Goal: Information Seeking & Learning: Find specific fact

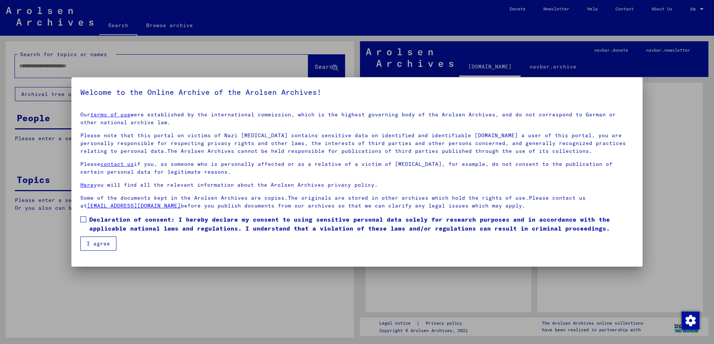
click at [83, 219] on span at bounding box center [83, 219] width 6 height 6
click at [94, 246] on button "I agree" at bounding box center [98, 244] width 36 height 14
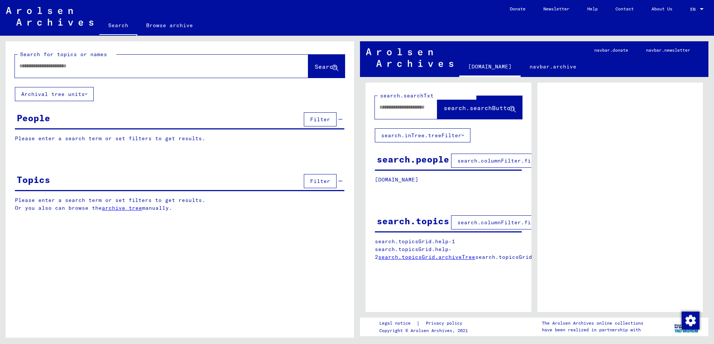
click at [703, 8] on div at bounding box center [701, 9] width 7 height 5
click at [643, 154] on div at bounding box center [357, 172] width 714 height 344
click at [23, 65] on input "text" at bounding box center [154, 66] width 271 height 8
type input "**********"
click at [315, 67] on span "Search" at bounding box center [326, 66] width 22 height 7
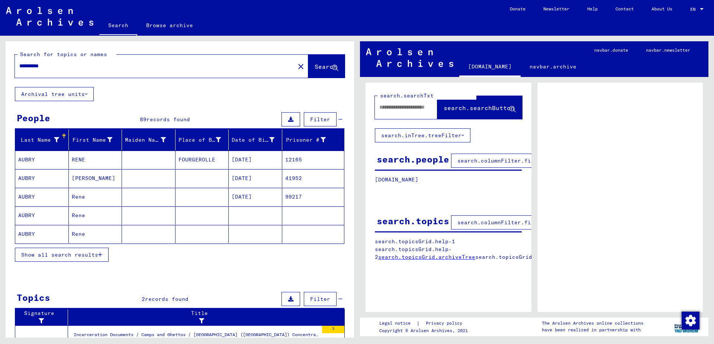
click at [64, 253] on span "Show all search results" at bounding box center [59, 254] width 77 height 7
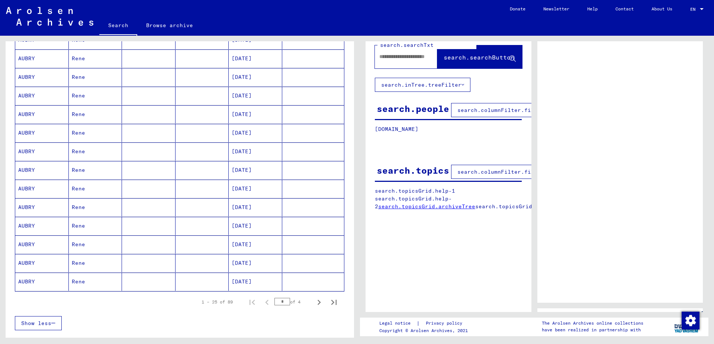
scroll to position [325, 0]
click at [319, 296] on icon "Next page" at bounding box center [319, 301] width 10 height 10
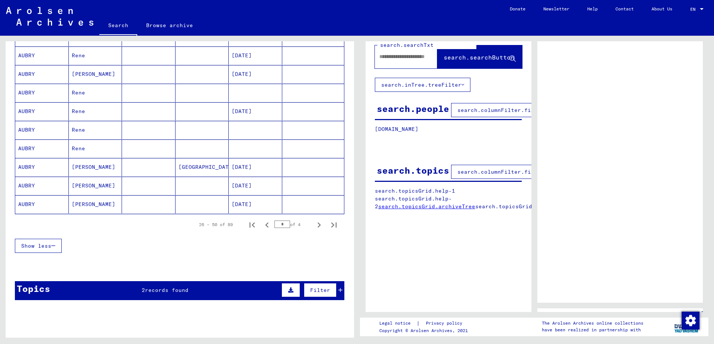
scroll to position [407, 0]
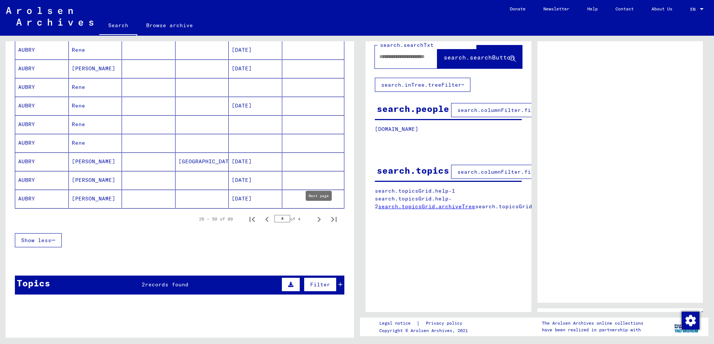
click at [319, 214] on icon "Next page" at bounding box center [319, 219] width 10 height 10
type input "*"
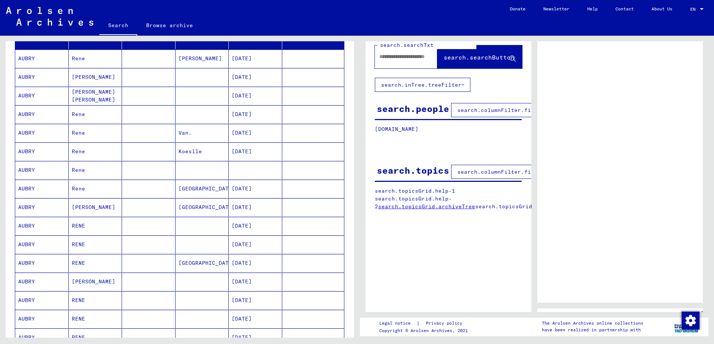
scroll to position [100, 0]
click at [247, 132] on mat-cell "[DATE]" at bounding box center [256, 134] width 54 height 18
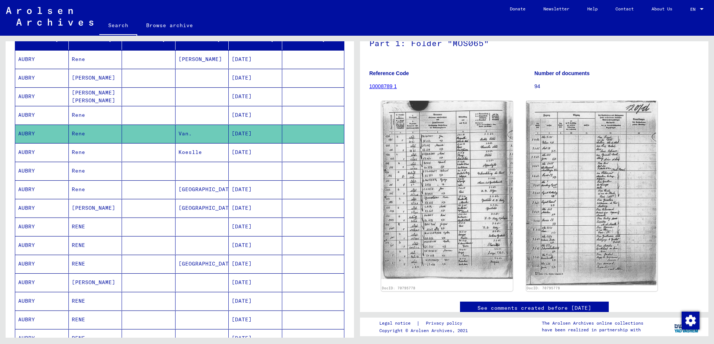
scroll to position [58, 0]
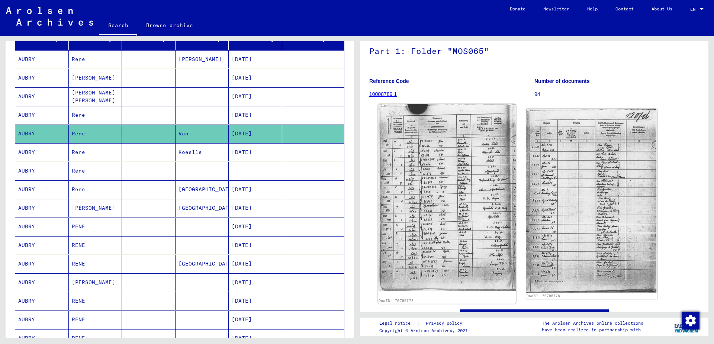
click at [457, 161] on img at bounding box center [447, 197] width 138 height 187
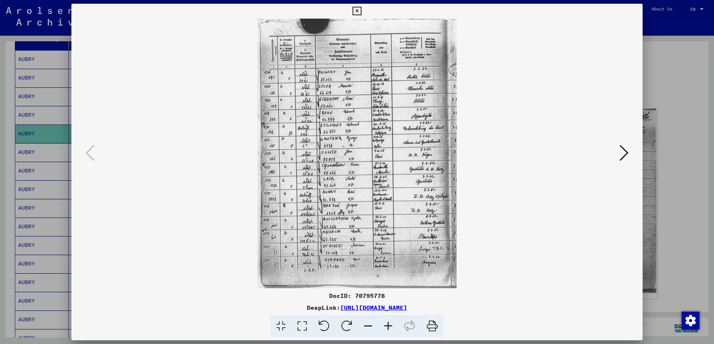
click at [627, 153] on icon at bounding box center [624, 153] width 9 height 18
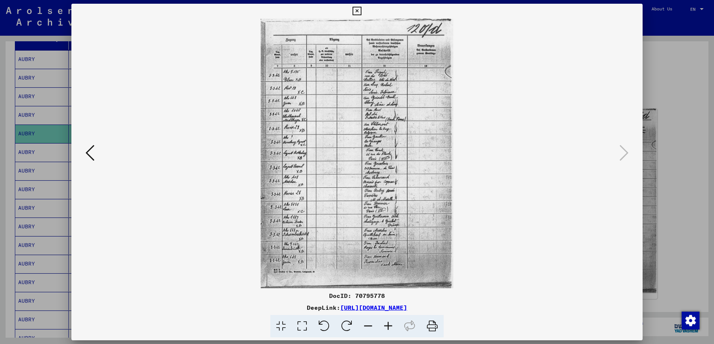
click at [86, 152] on icon at bounding box center [90, 153] width 9 height 18
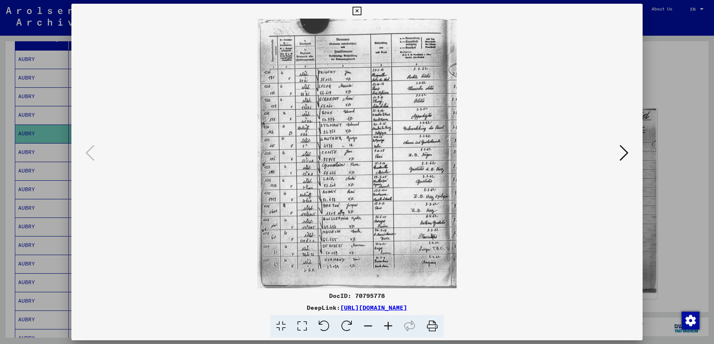
click at [495, 195] on img at bounding box center [357, 154] width 521 height 270
click at [431, 324] on icon at bounding box center [432, 326] width 23 height 23
click at [626, 151] on icon at bounding box center [624, 153] width 9 height 18
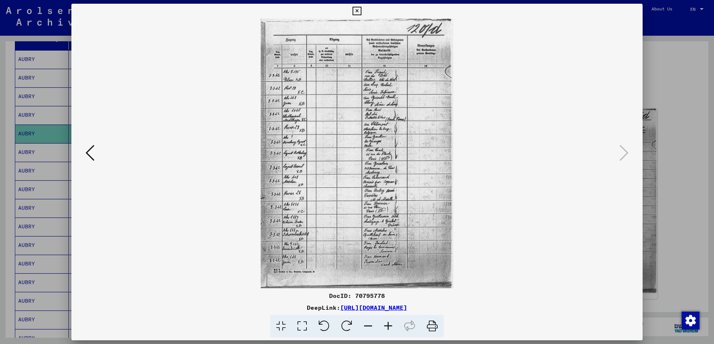
click at [433, 327] on icon at bounding box center [432, 326] width 23 height 23
click at [88, 152] on icon at bounding box center [90, 153] width 9 height 18
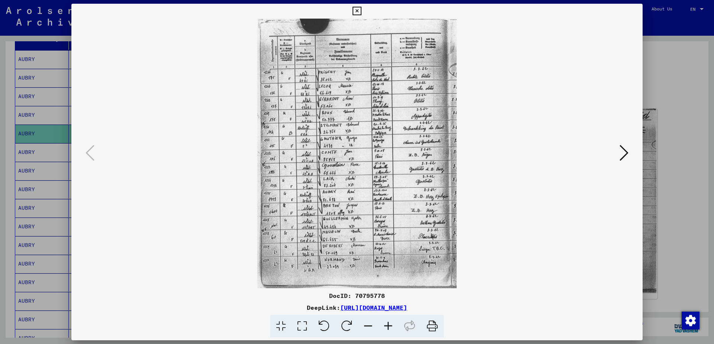
click at [304, 326] on icon at bounding box center [302, 326] width 21 height 23
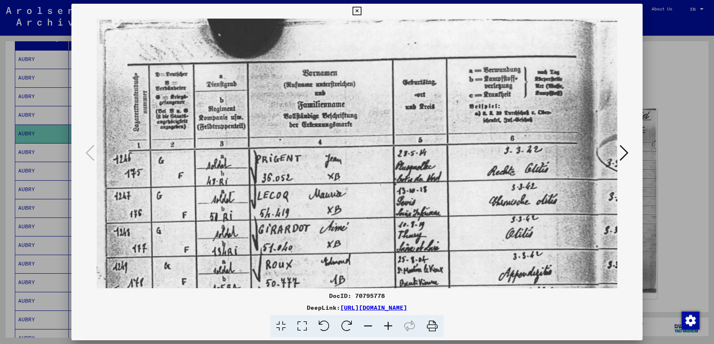
drag, startPoint x: 329, startPoint y: 271, endPoint x: 328, endPoint y: 254, distance: 17.1
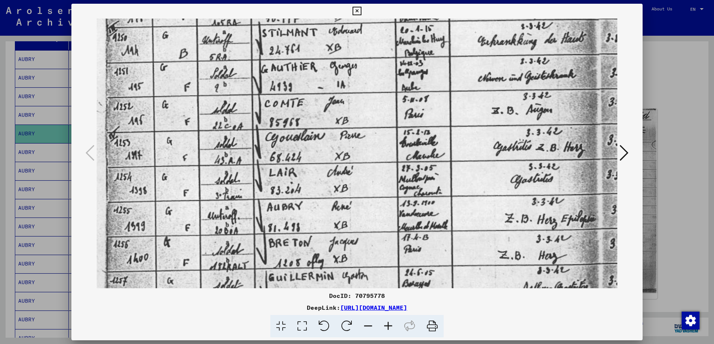
scroll to position [289, 0]
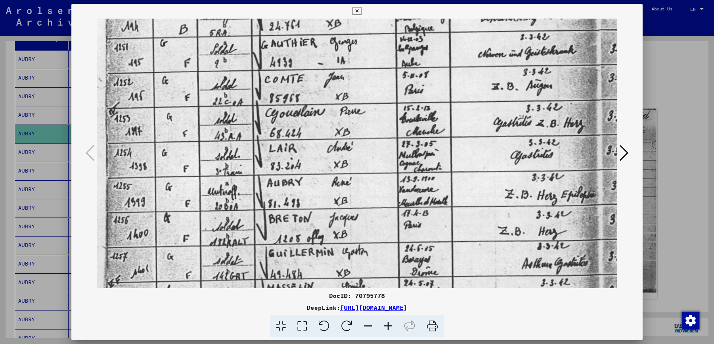
drag, startPoint x: 328, startPoint y: 248, endPoint x: 350, endPoint y: -41, distance: 290.2
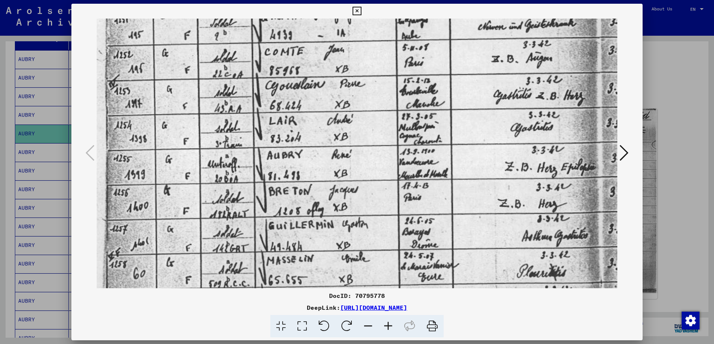
scroll to position [318, 0]
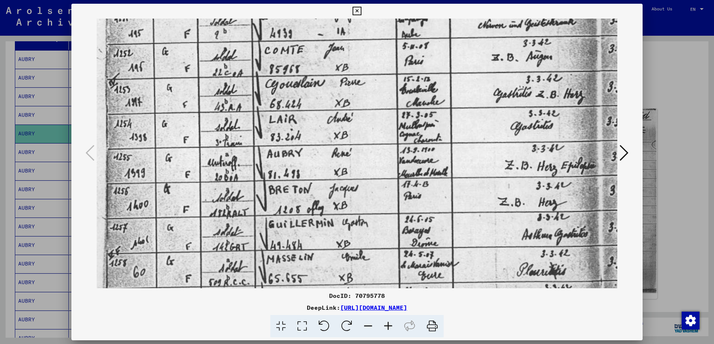
drag, startPoint x: 390, startPoint y: 145, endPoint x: 349, endPoint y: 113, distance: 52.1
click at [349, 113] on img at bounding box center [357, 53] width 521 height 705
click at [302, 328] on icon at bounding box center [302, 326] width 21 height 23
click at [433, 324] on icon at bounding box center [432, 326] width 23 height 23
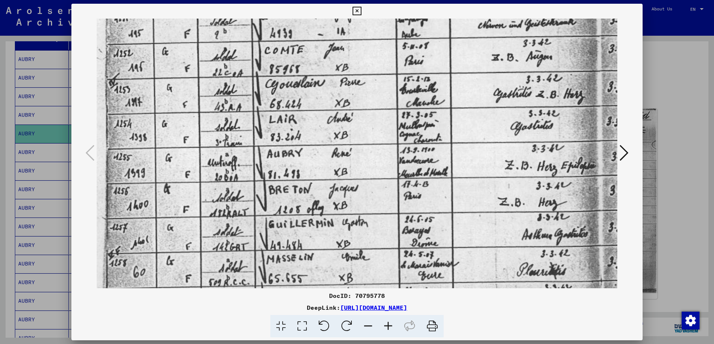
scroll to position [319, 0]
drag, startPoint x: 502, startPoint y: 178, endPoint x: 490, endPoint y: 177, distance: 12.3
click at [490, 177] on img at bounding box center [357, 52] width 521 height 705
click at [624, 156] on icon at bounding box center [624, 153] width 9 height 18
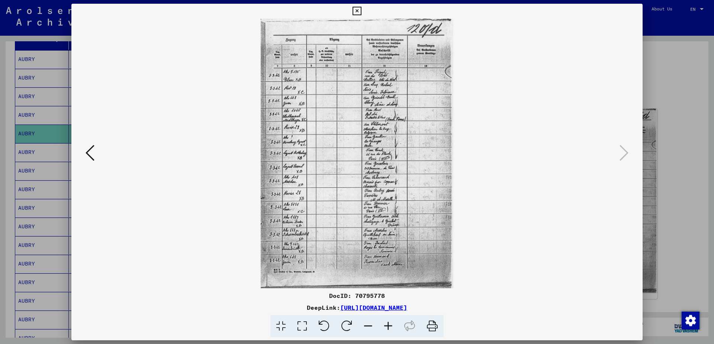
click at [304, 327] on icon at bounding box center [302, 326] width 21 height 23
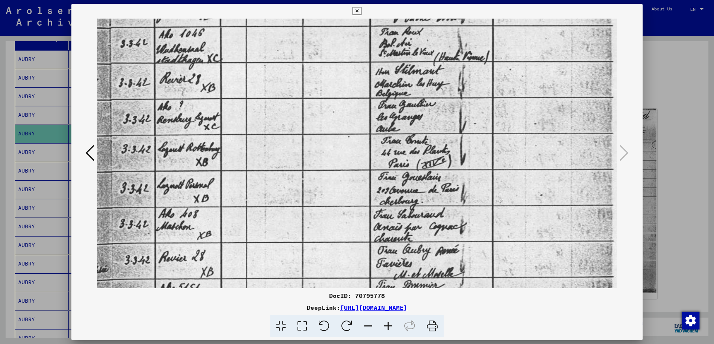
scroll to position [239, 0]
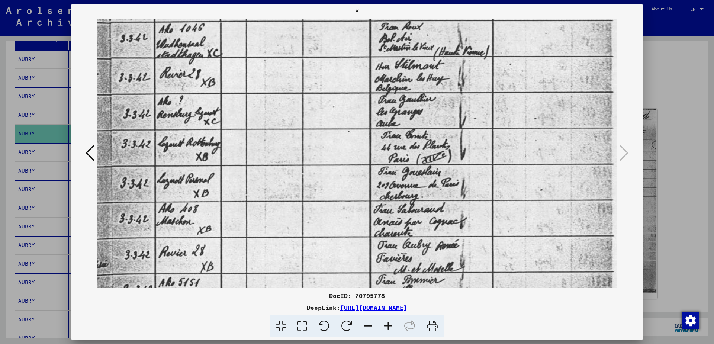
drag, startPoint x: 354, startPoint y: 231, endPoint x: 360, endPoint y: -9, distance: 239.6
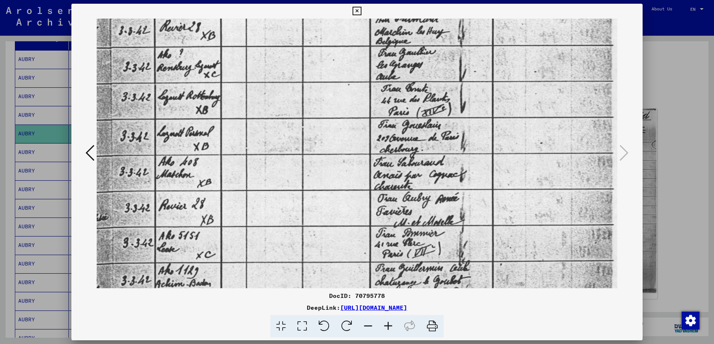
scroll to position [290, 0]
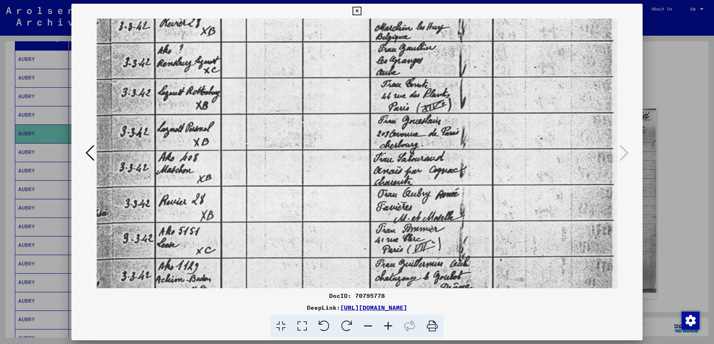
drag, startPoint x: 302, startPoint y: 195, endPoint x: 281, endPoint y: 145, distance: 54.7
click at [281, 145] on img at bounding box center [357, 93] width 521 height 730
